Goal: Task Accomplishment & Management: Complete application form

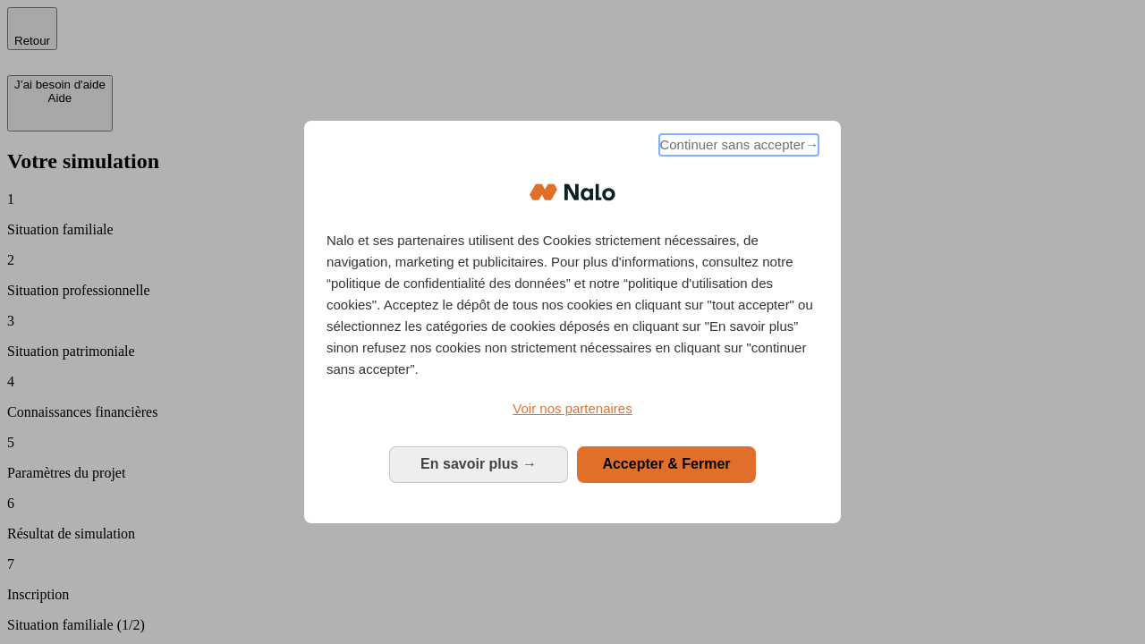
click at [737, 148] on span "Continuer sans accepter →" at bounding box center [738, 144] width 159 height 21
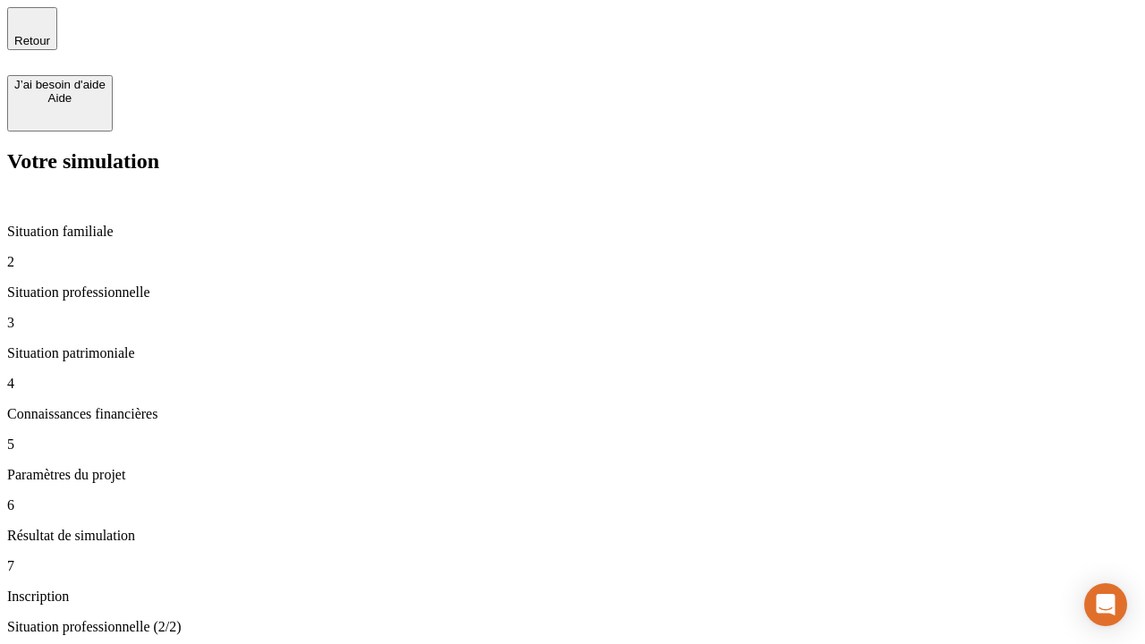
type input "30 000"
type input "40 000"
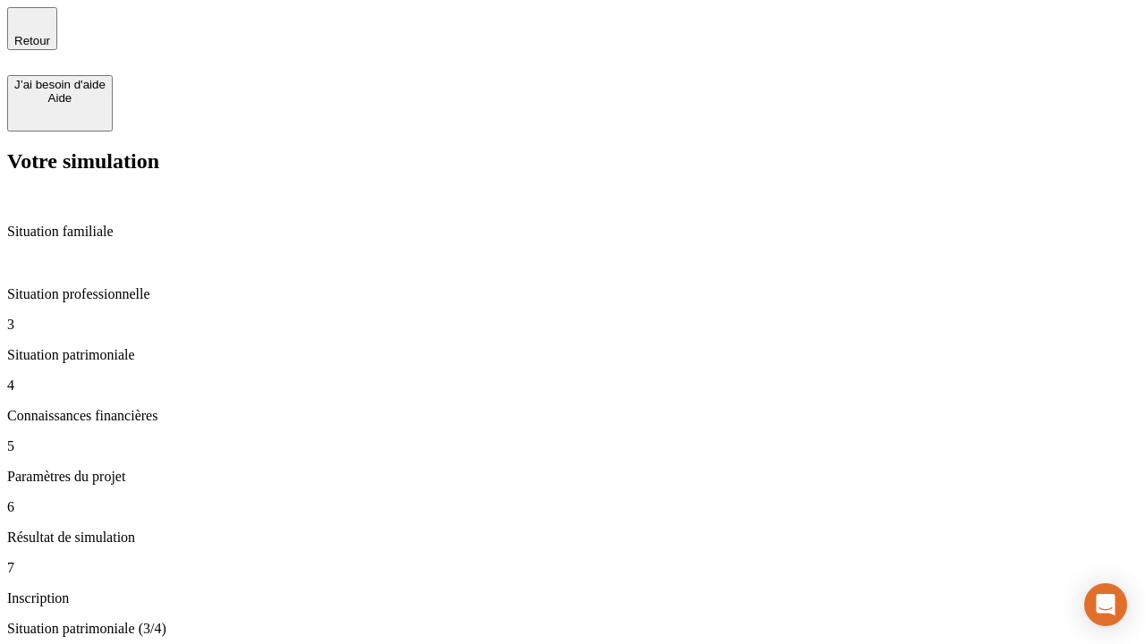
type input "1 100"
type input "20"
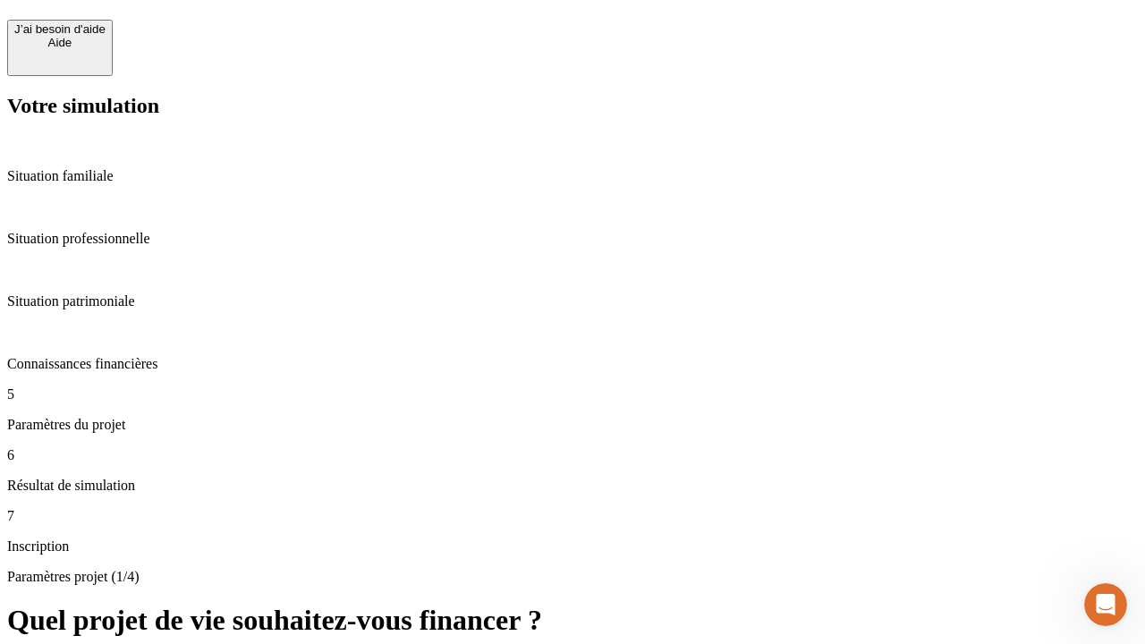
scroll to position [609, 0]
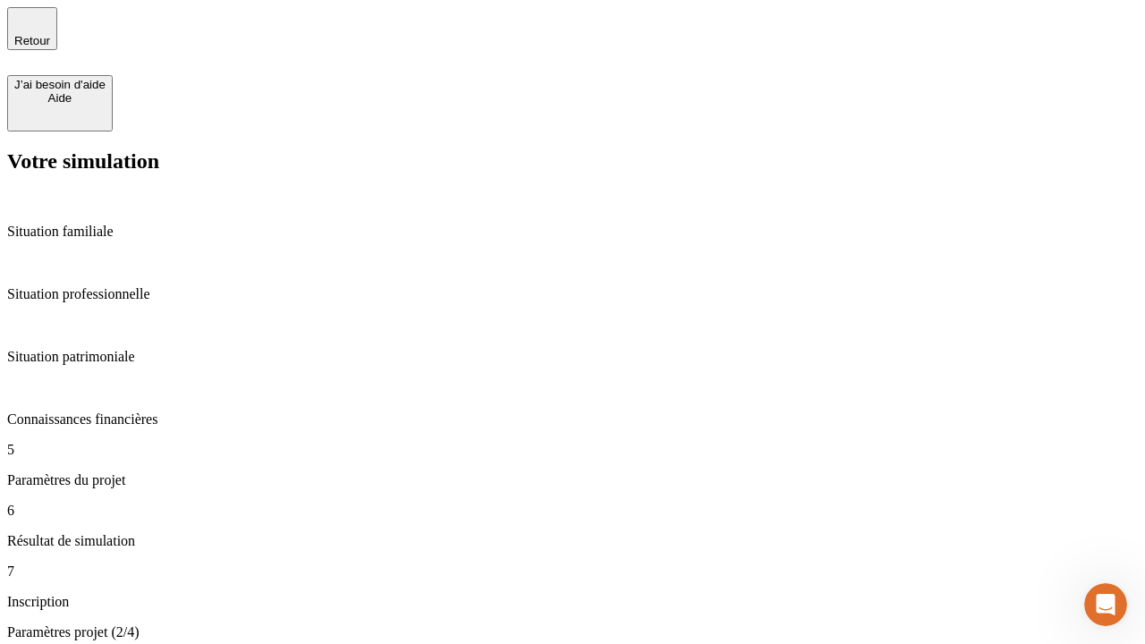
type input "40"
type input "50 000"
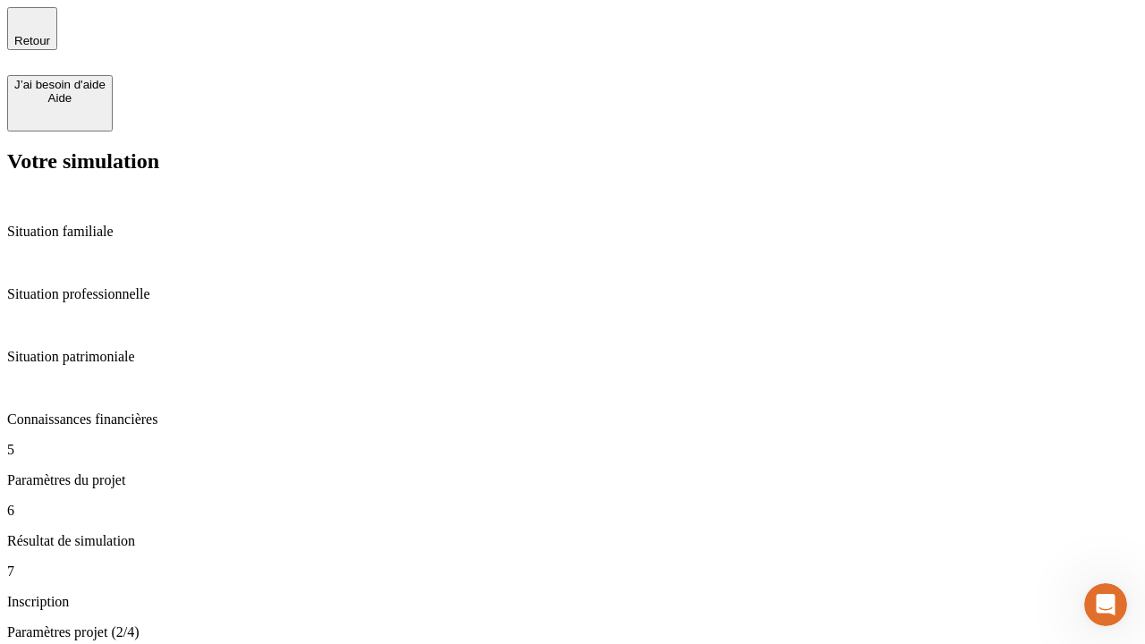
type input "640"
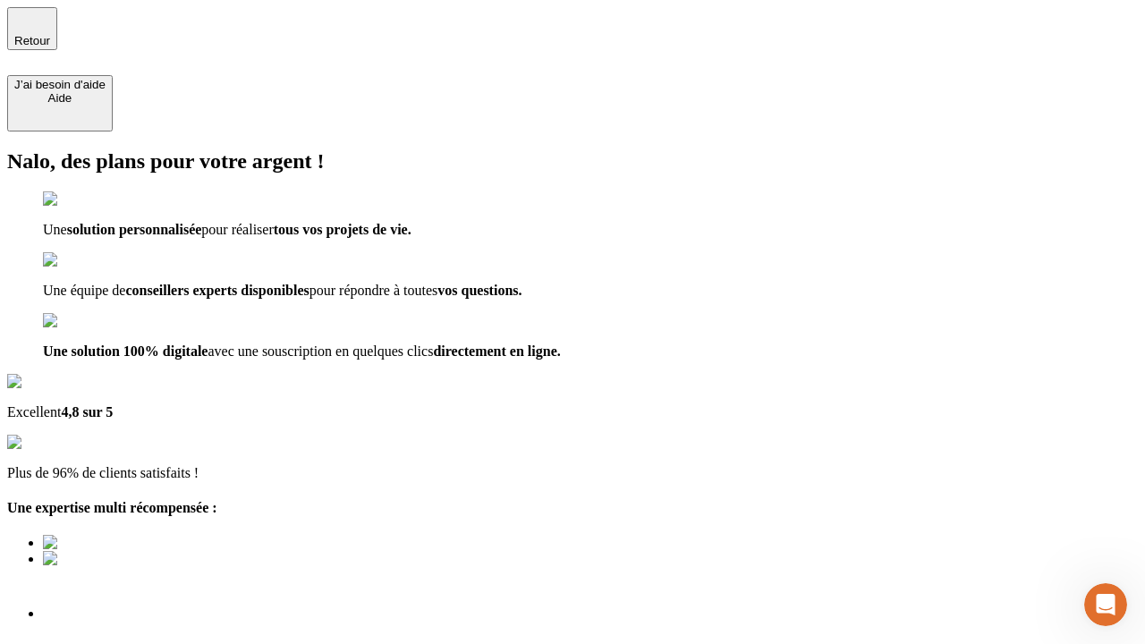
scroll to position [13, 0]
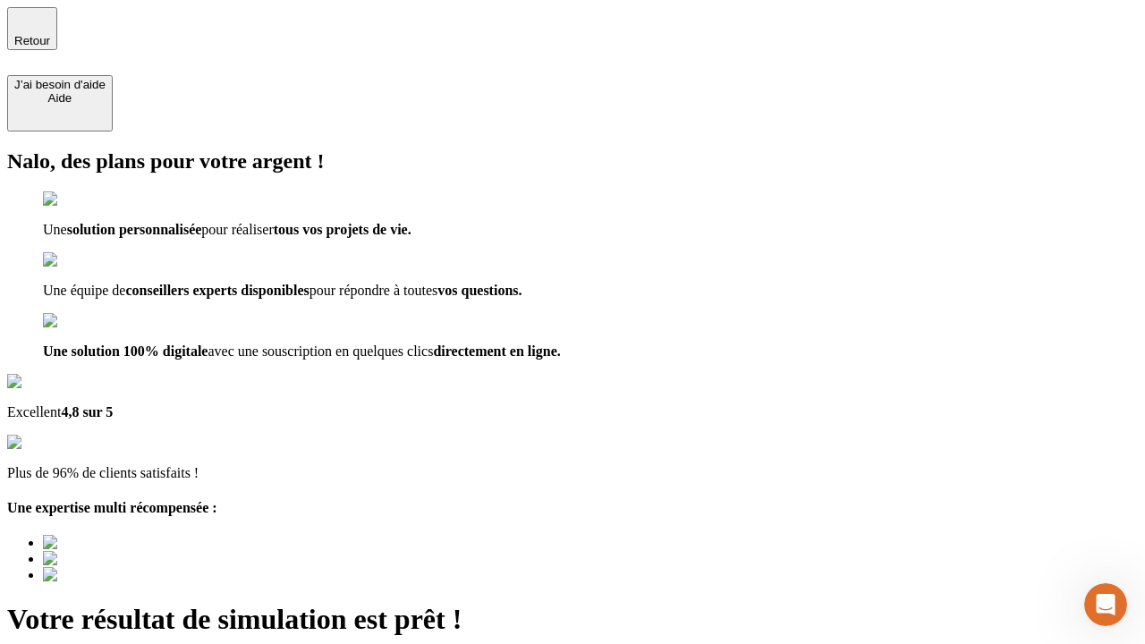
type input "[EMAIL_ADDRESS][DOMAIN_NAME]"
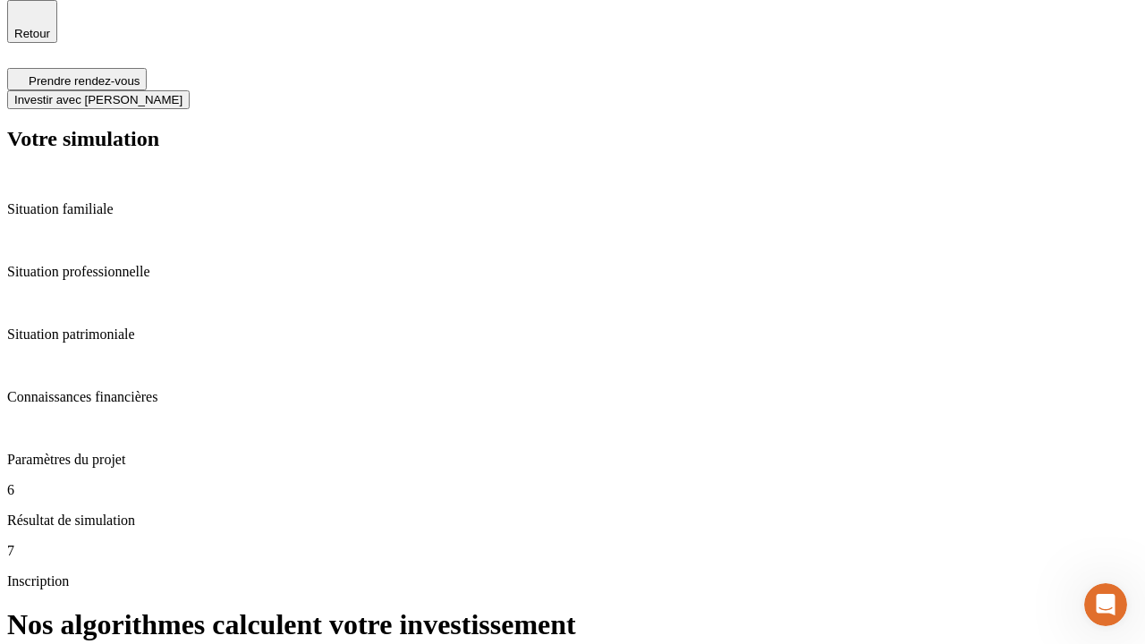
click at [182, 93] on span "Investir avec [PERSON_NAME]" at bounding box center [98, 99] width 168 height 13
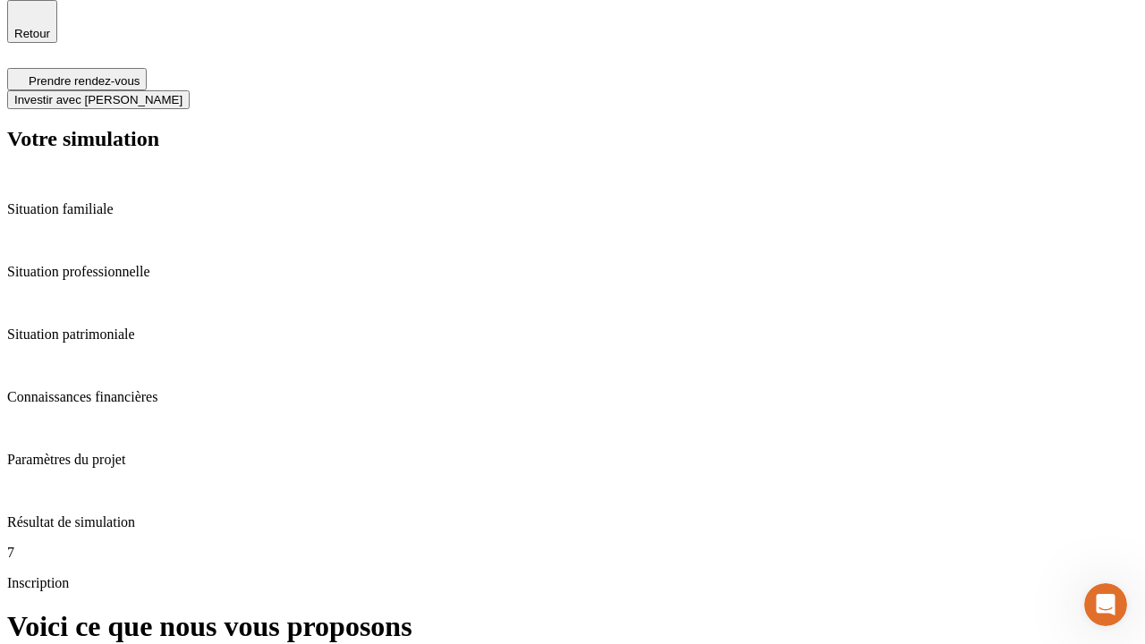
scroll to position [5, 0]
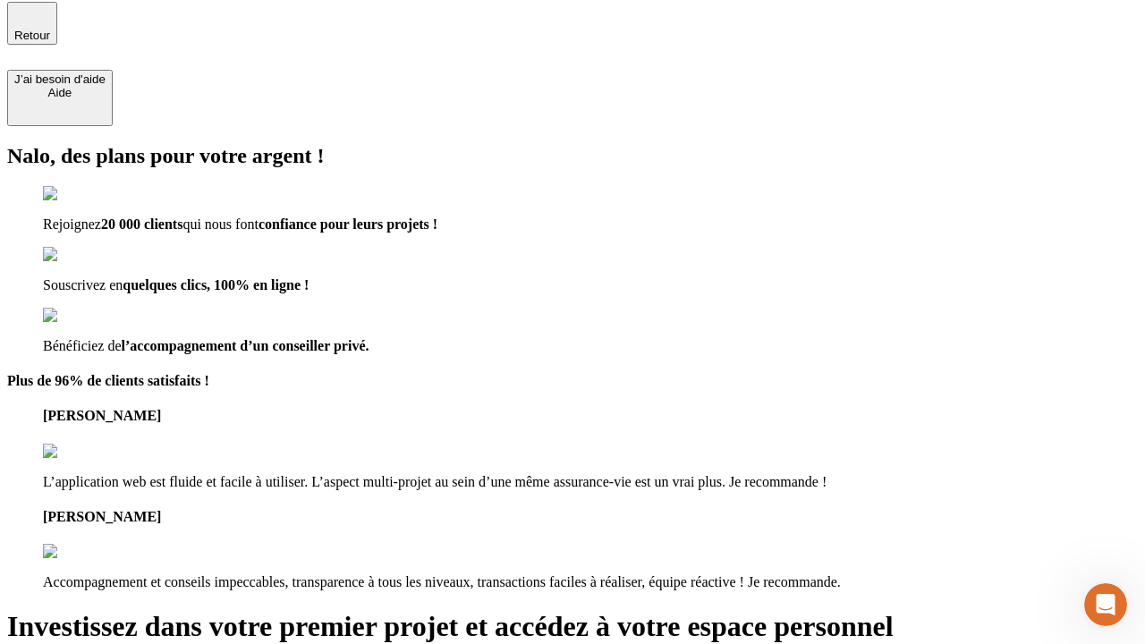
type input "[PERSON_NAME][EMAIL_ADDRESS][DOMAIN_NAME]"
